Goal: Transaction & Acquisition: Purchase product/service

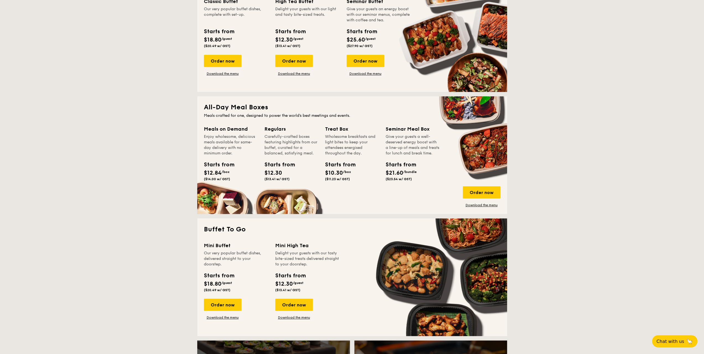
scroll to position [360, 0]
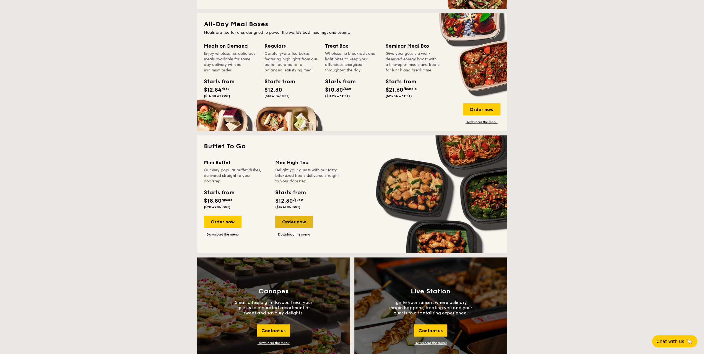
click at [288, 220] on div "Order now" at bounding box center [294, 222] width 38 height 12
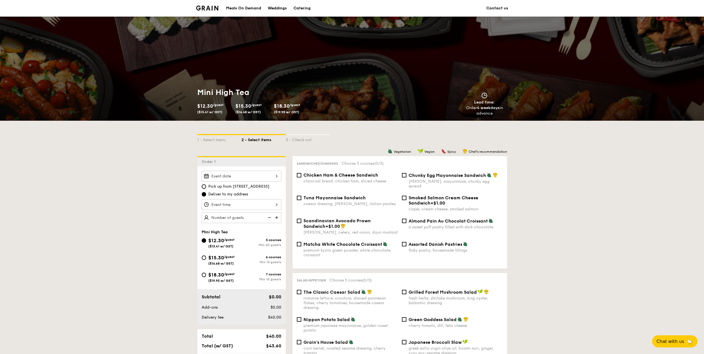
click at [336, 218] on span "Scandinavian Avocado Prawn Sandwich" at bounding box center [336, 223] width 67 height 11
click at [301, 219] on input "Scandinavian Avocado Prawn Sandwich +$1.00 dill, celery, red onion, dijon musta…" at bounding box center [299, 221] width 4 height 4
checkbox input "true"
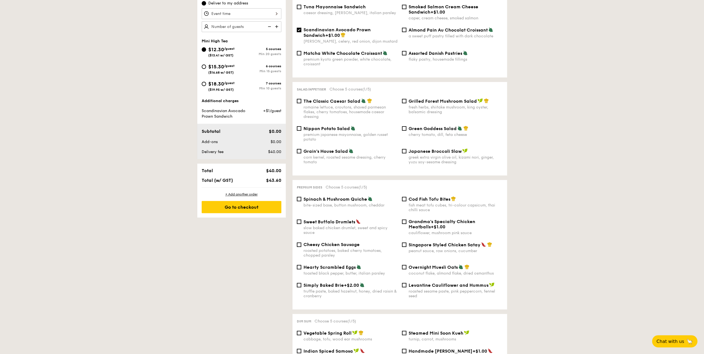
scroll to position [194, 0]
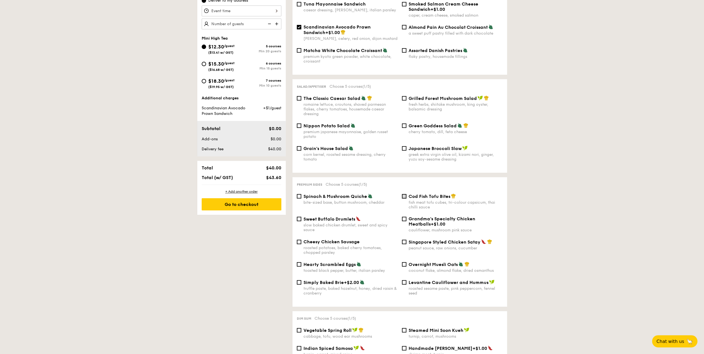
click at [406, 194] on input "Cod Fish Tofu Bites fish meat tofu cubes, tri-colour capsicum, thai chilli sauce" at bounding box center [404, 196] width 4 height 4
checkbox input "true"
click at [344, 194] on span "Spinach & Mushroom Quiche" at bounding box center [335, 196] width 64 height 5
click at [301, 194] on input "Spinach & Mushroom Quiche bite-sized base, button mushroom, cheddar" at bounding box center [299, 196] width 4 height 4
checkbox input "true"
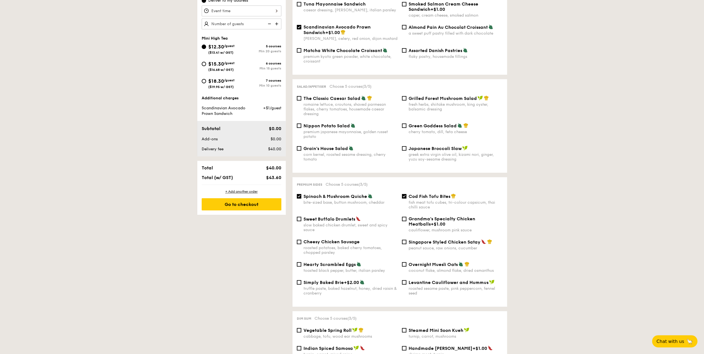
click at [407, 240] on div "Singapore Styled Chicken Satay peanut sauce, raw onions, cucumber" at bounding box center [452, 244] width 105 height 11
click at [407, 239] on div "Singapore Styled Chicken Satay peanut sauce, raw onions, cucumber" at bounding box center [452, 244] width 105 height 11
click at [404, 240] on input "Singapore Styled Chicken Satay peanut sauce, raw onions, cucumber" at bounding box center [404, 242] width 4 height 4
checkbox input "true"
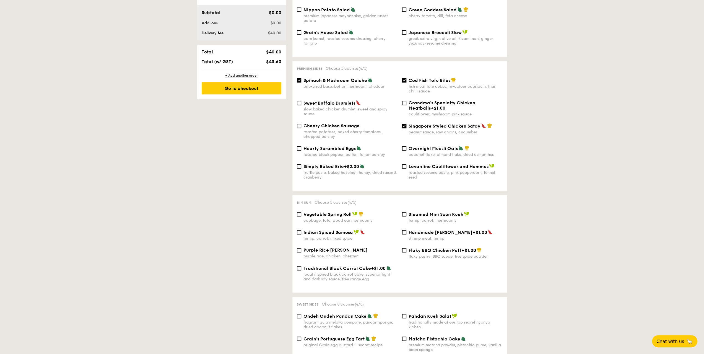
scroll to position [360, 0]
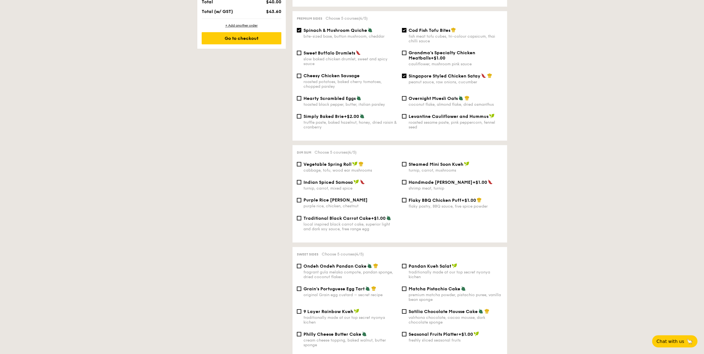
click at [342, 264] on span "Ondeh Ondeh Pandan Cake" at bounding box center [334, 265] width 63 height 5
click at [301, 264] on input "Ondeh Ondeh Pandan Cake fragrant gula melaka compote, pandan sponge, dried coco…" at bounding box center [299, 266] width 4 height 4
checkbox input "true"
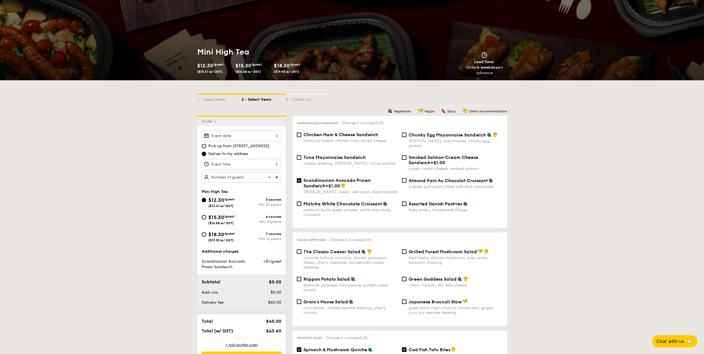
scroll to position [111, 0]
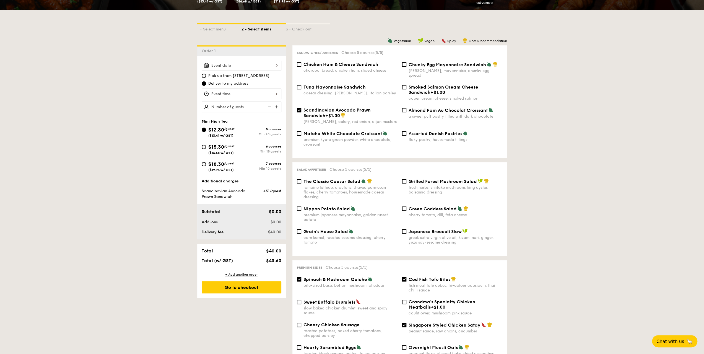
click at [271, 63] on div at bounding box center [242, 65] width 80 height 11
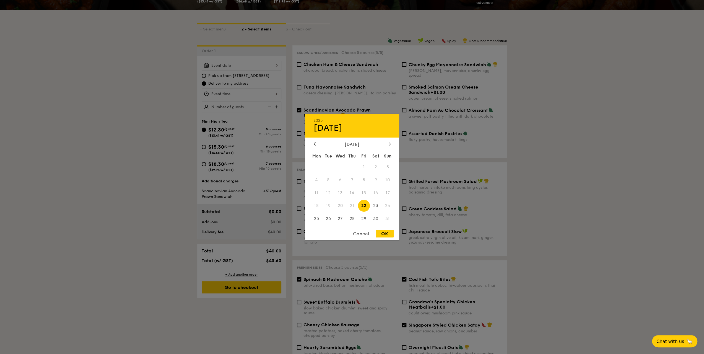
click at [387, 144] on div at bounding box center [389, 143] width 5 height 5
click at [374, 165] on span "6" at bounding box center [376, 167] width 12 height 12
click at [382, 235] on div "OK" at bounding box center [385, 233] width 18 height 7
type input "Sep 06, 2025"
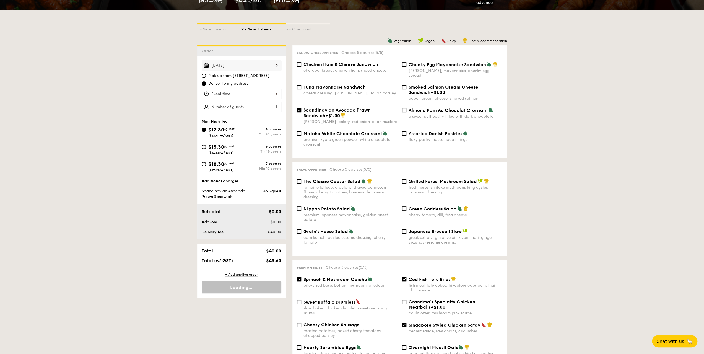
click at [267, 92] on div at bounding box center [242, 94] width 80 height 11
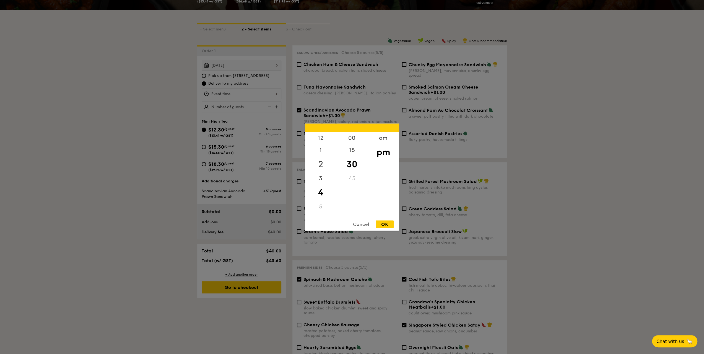
click at [321, 165] on div "2" at bounding box center [320, 164] width 31 height 16
click at [353, 142] on div "00" at bounding box center [351, 140] width 31 height 16
click at [316, 150] on div "1" at bounding box center [320, 152] width 31 height 16
click at [383, 224] on div "OK" at bounding box center [385, 223] width 18 height 7
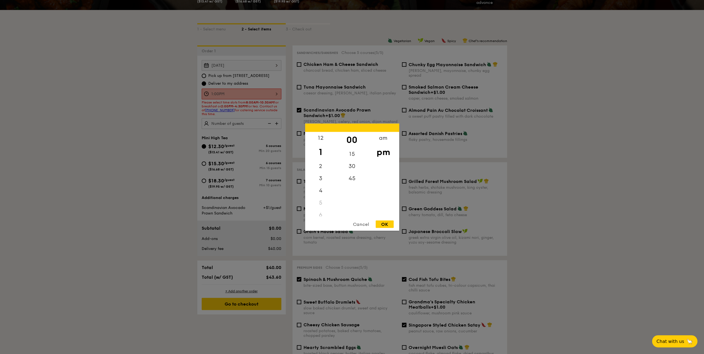
click at [259, 90] on div "1:00PM 12 1 2 3 4 5 6 7 8 9 10 11 00 15 30 45 am pm Cancel OK" at bounding box center [242, 94] width 80 height 11
click at [322, 161] on div "2" at bounding box center [320, 168] width 31 height 16
click at [383, 225] on div "OK" at bounding box center [385, 223] width 18 height 7
type input "2:00PM"
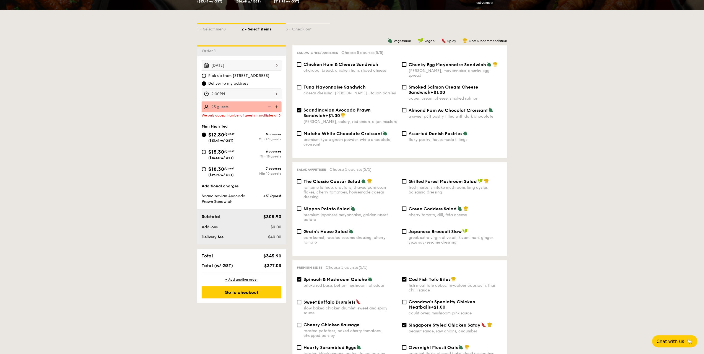
type input "25 guests"
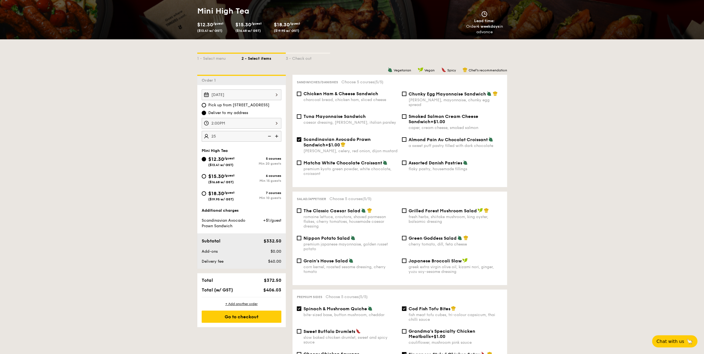
scroll to position [138, 0]
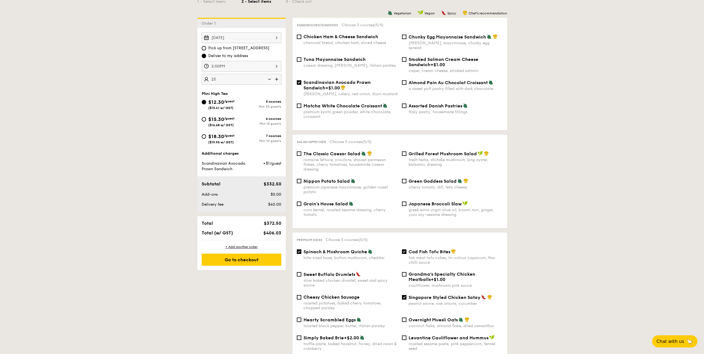
drag, startPoint x: 247, startPoint y: 260, endPoint x: 170, endPoint y: 269, distance: 78.0
click at [247, 258] on div "Go to checkout" at bounding box center [242, 259] width 80 height 12
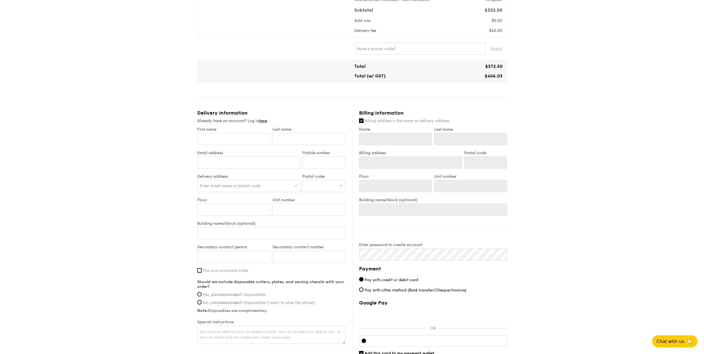
scroll to position [194, 0]
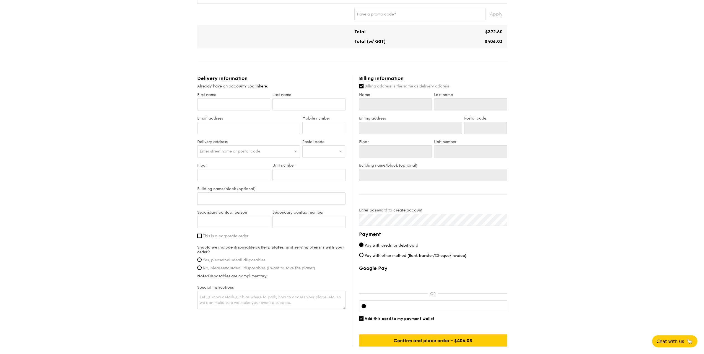
click at [207, 260] on span "Yes, please include all disposables." at bounding box center [235, 260] width 64 height 5
click at [202, 260] on input "Yes, please include all disposables." at bounding box center [199, 259] width 4 height 4
radio input "true"
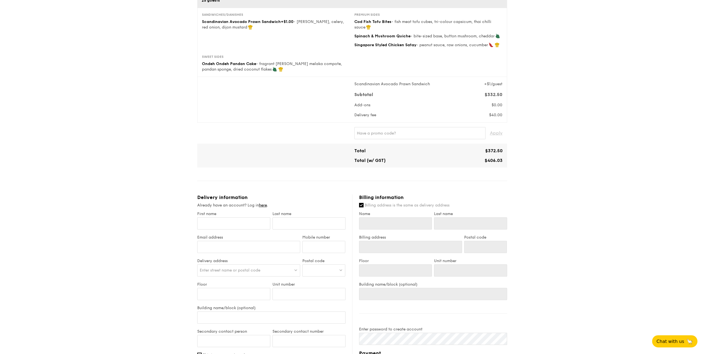
scroll to position [0, 0]
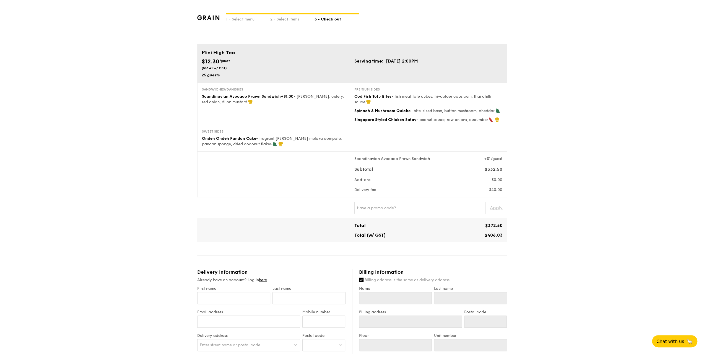
click at [134, 118] on div "1 - Select menu 2 - Select items 3 - Check out Mini High Tea $12.30 /guest ($13…" at bounding box center [352, 281] width 704 height 562
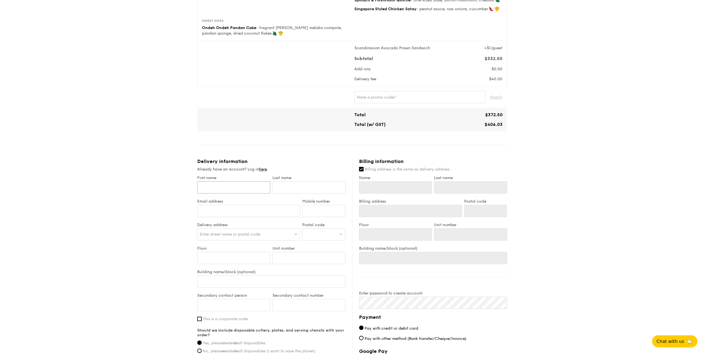
click at [211, 183] on input "First name" at bounding box center [233, 187] width 73 height 12
type input "Jonathan"
type input "Boh"
type input "jonboh96@gmail.com"
type input "86911785"
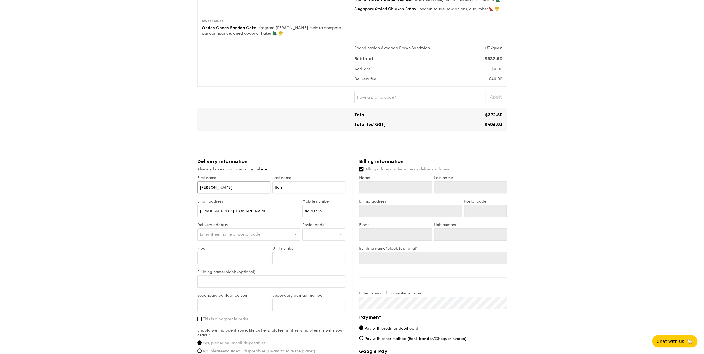
type input "Jonathan"
type input "Boh"
click at [276, 232] on div "Enter street name or postal code" at bounding box center [248, 234] width 103 height 12
type input "246b ang mo kio"
click at [299, 234] on input "246b ang mo kio" at bounding box center [249, 235] width 103 height 12
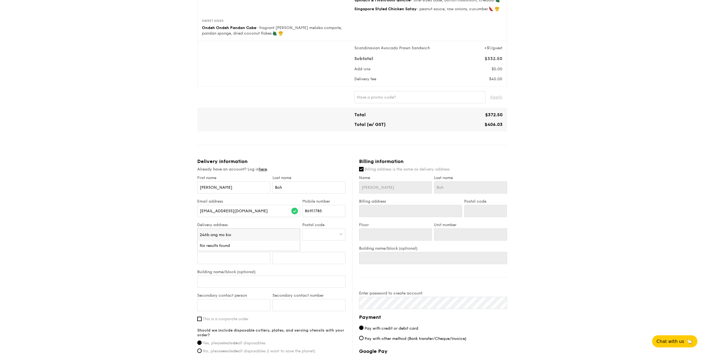
click at [297, 235] on input "246b ang mo kio" at bounding box center [249, 235] width 103 height 12
click at [316, 232] on div at bounding box center [323, 234] width 43 height 12
type input "562246"
click at [339, 235] on input "562246" at bounding box center [324, 235] width 42 height 12
click at [167, 239] on div "1 - Select menu 2 - Select items 3 - Check out Mini High Tea $12.30 /guest ($13…" at bounding box center [352, 170] width 704 height 562
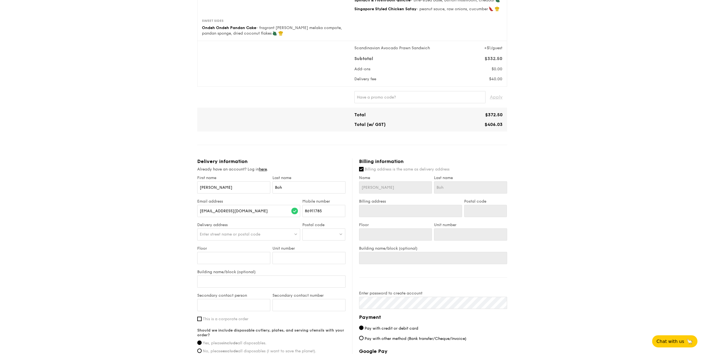
click at [256, 234] on span "Enter street name or postal code" at bounding box center [230, 234] width 61 height 5
click at [144, 237] on div "1 - Select menu 2 - Select items 3 - Check out Mini High Tea $12.30 /guest ($13…" at bounding box center [352, 170] width 704 height 562
click at [228, 234] on span "Enter street name or postal code" at bounding box center [230, 234] width 61 height 5
type input "2"
click at [156, 220] on div "1 - Select menu 2 - Select items 3 - Check out Mini High Tea $12.30 /guest ($13…" at bounding box center [352, 170] width 704 height 562
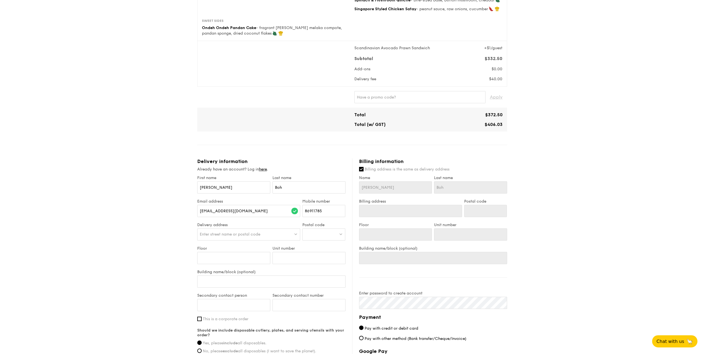
click at [323, 233] on div at bounding box center [323, 234] width 43 height 12
click at [340, 238] on input "562246" at bounding box center [324, 235] width 42 height 12
type input "562246"
click at [152, 230] on div "1 - Select menu 2 - Select items 3 - Check out Mini High Tea $12.30 /guest ($13…" at bounding box center [352, 170] width 704 height 562
click at [268, 230] on div "Enter street name or postal code" at bounding box center [248, 234] width 103 height 12
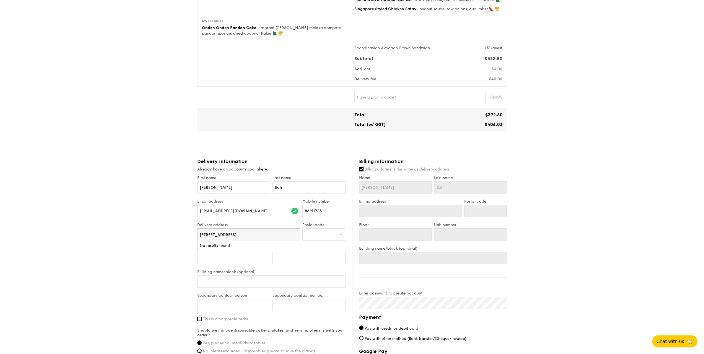
type input "246B Ang Mo Kio Street 21"
click at [149, 234] on div "1 - Select menu 2 - Select items 3 - Check out Mini High Tea $12.30 /guest ($13…" at bounding box center [352, 170] width 704 height 562
click at [246, 231] on div "Enter street name or postal code" at bounding box center [248, 234] width 103 height 12
type input "246B Ang Mo Kio Street 215622"
click at [293, 235] on input "246B Ang Mo Kio Street 215622" at bounding box center [249, 235] width 103 height 12
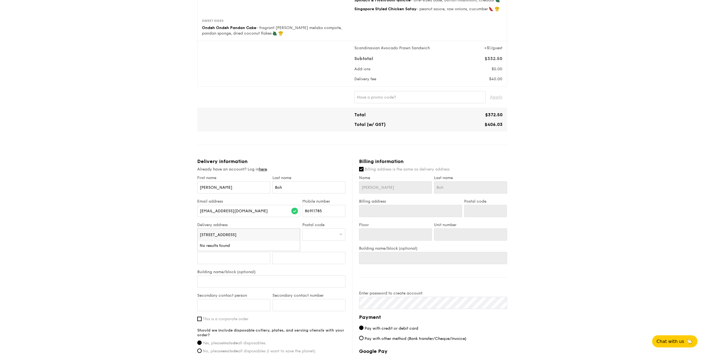
click at [297, 236] on input "246B Ang Mo Kio Street 215622" at bounding box center [249, 235] width 103 height 12
click at [295, 234] on input "246B Ang Mo Kio Street 215622" at bounding box center [249, 235] width 103 height 12
click at [282, 232] on input "search" at bounding box center [249, 235] width 103 height 12
type input "k"
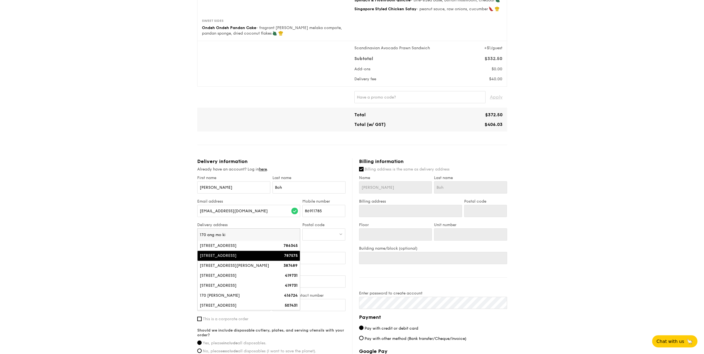
type input "170 ang mo kio"
click at [294, 234] on input "170 ang mo kio" at bounding box center [249, 235] width 103 height 12
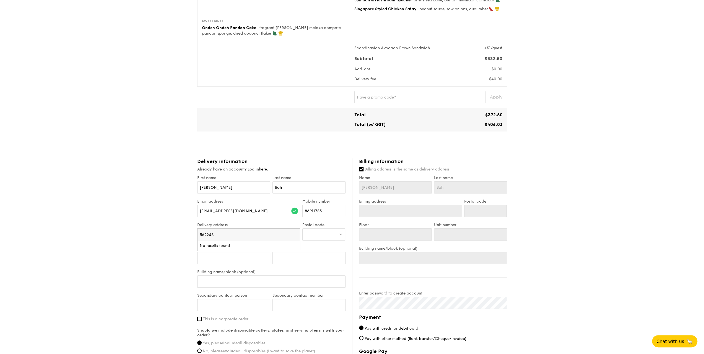
type input "562246"
click at [107, 229] on div "1 - Select menu 2 - Select items 3 - Check out Mini High Tea $12.30 /guest ($13…" at bounding box center [352, 170] width 704 height 562
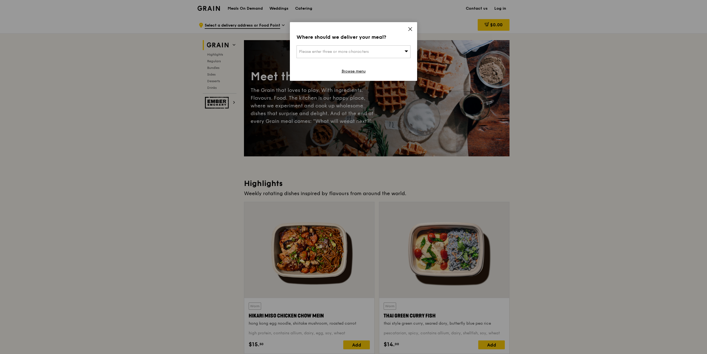
click at [410, 30] on icon at bounding box center [410, 29] width 5 height 5
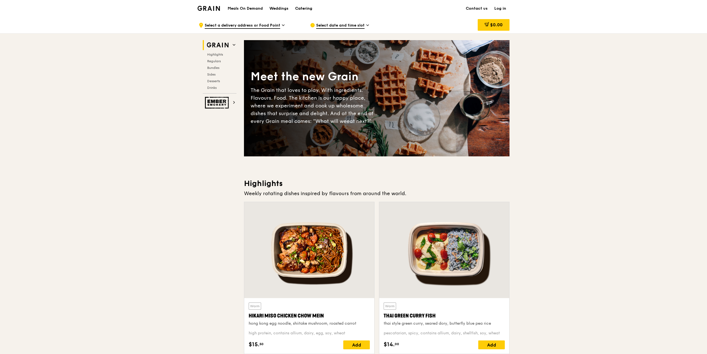
click at [308, 6] on div "Catering" at bounding box center [303, 8] width 17 height 17
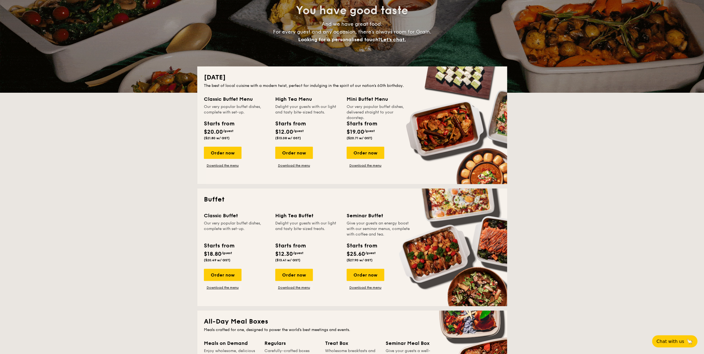
scroll to position [55, 0]
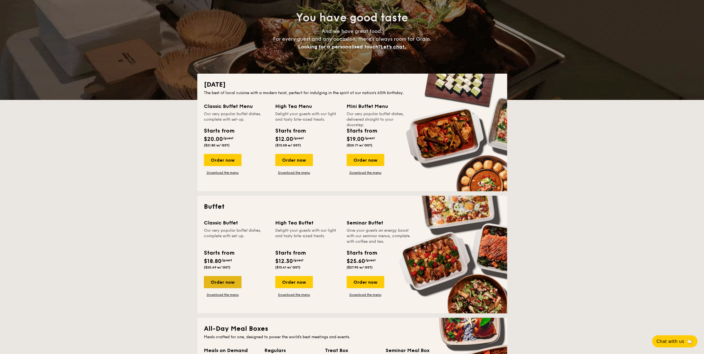
click at [234, 281] on div "Order now" at bounding box center [223, 282] width 38 height 12
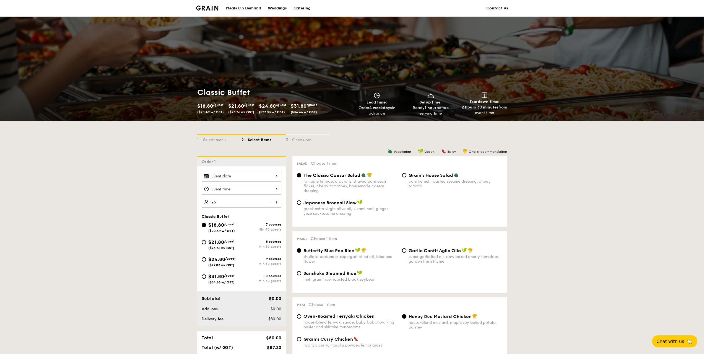
type input "40 guests"
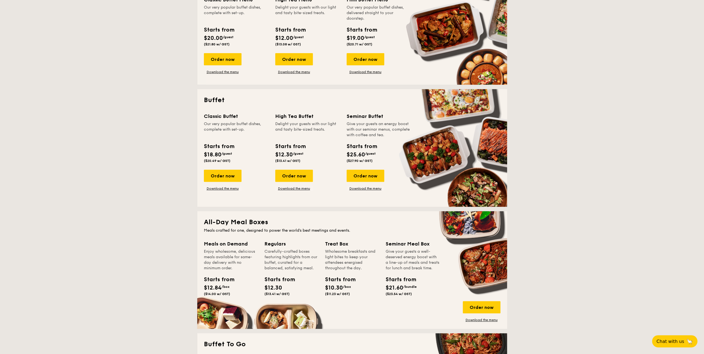
scroll to position [83, 0]
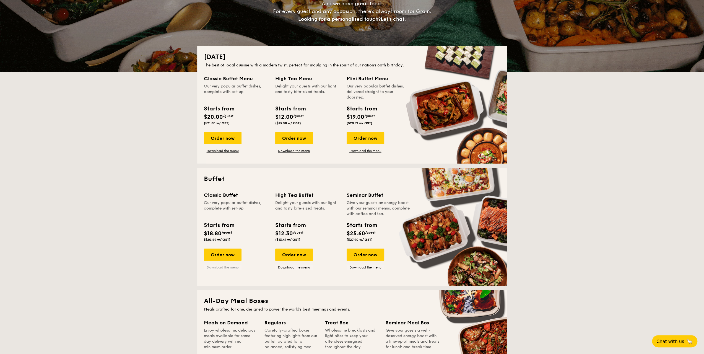
click at [220, 268] on link "Download the menu" at bounding box center [223, 267] width 38 height 4
